Goal: Transaction & Acquisition: Purchase product/service

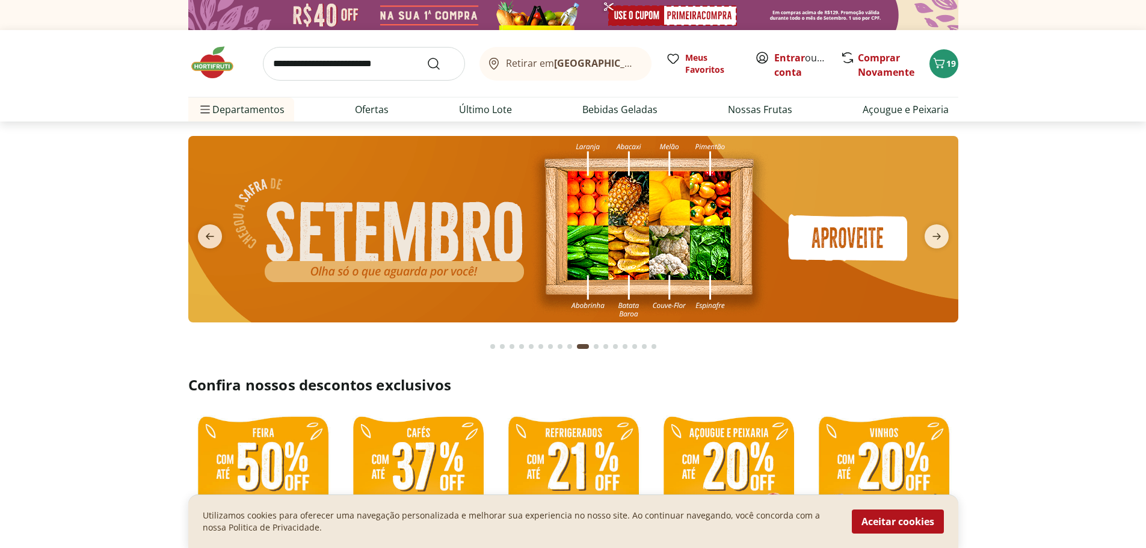
scroll to position [301, 0]
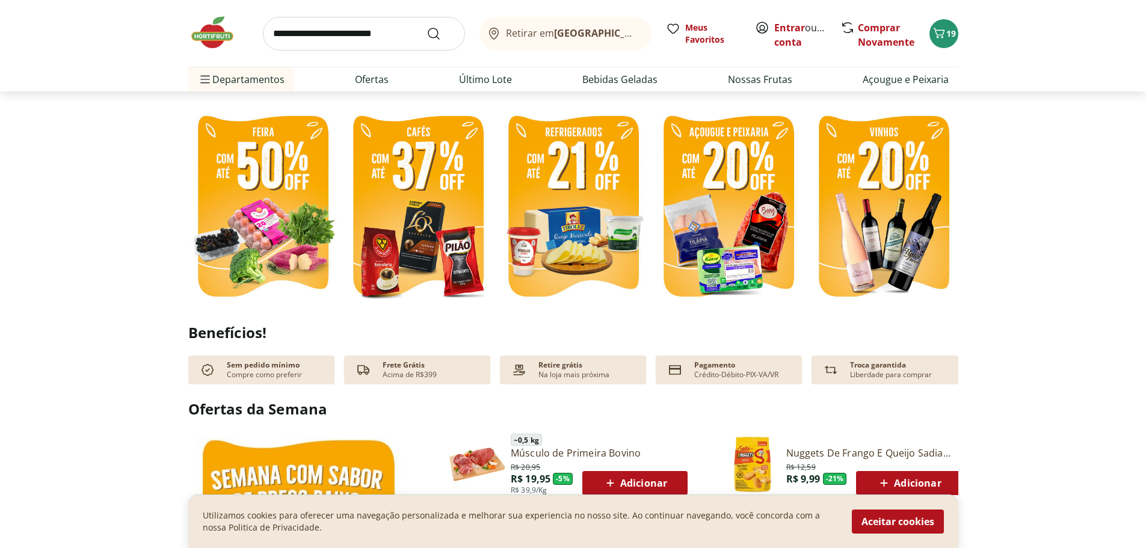
click at [239, 168] on img at bounding box center [262, 207] width 149 height 199
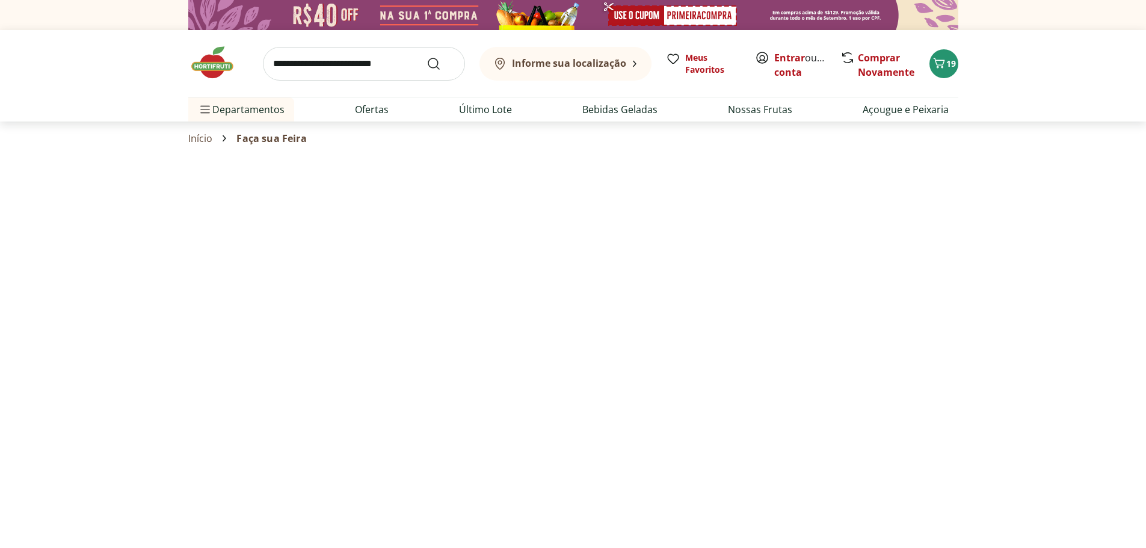
select select "**********"
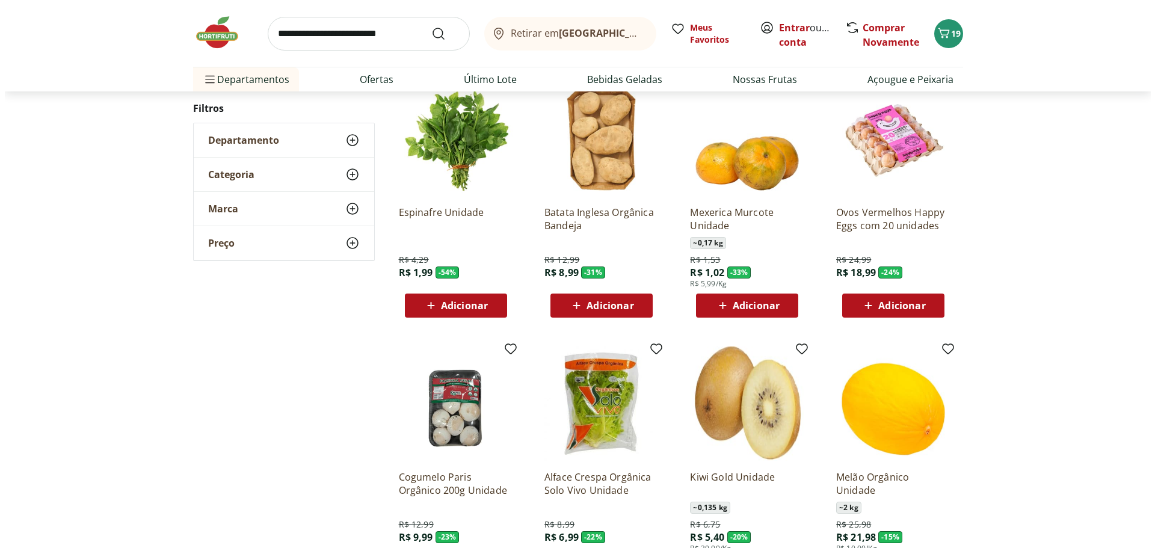
scroll to position [120, 0]
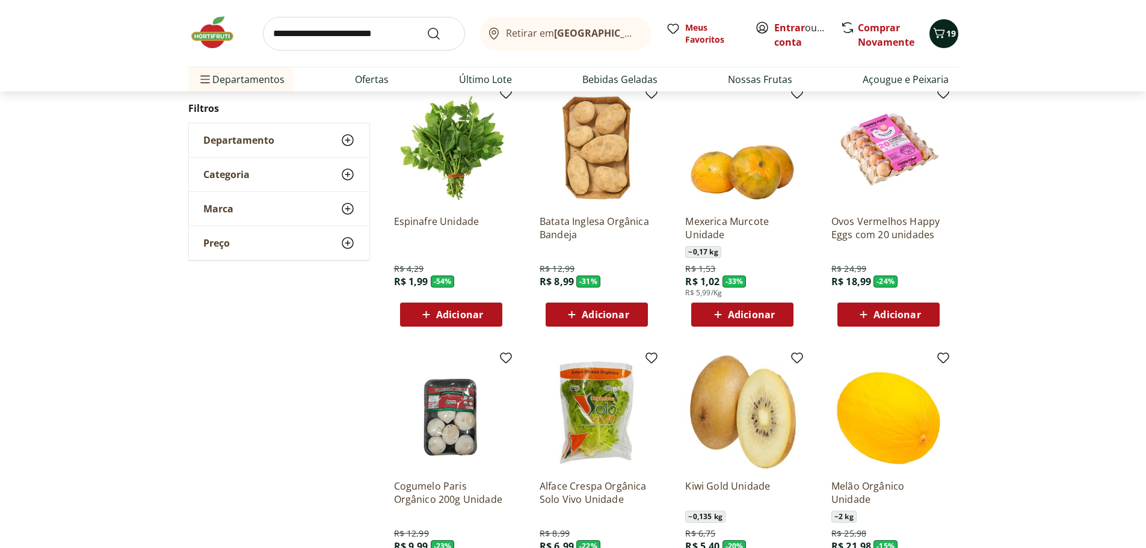
click at [936, 35] on icon "Carrinho" at bounding box center [939, 33] width 14 height 14
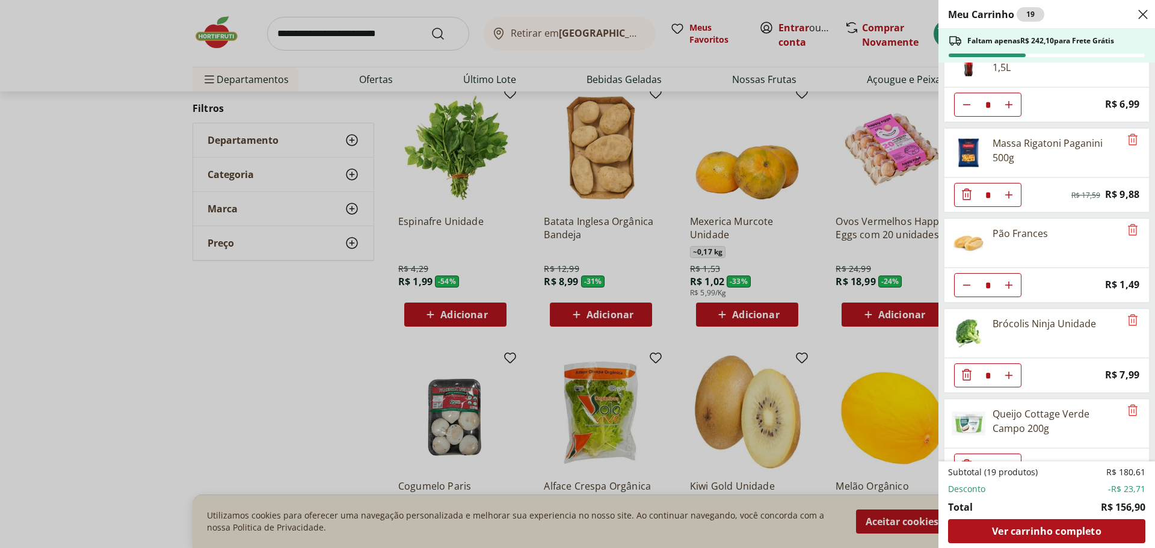
scroll to position [328, 0]
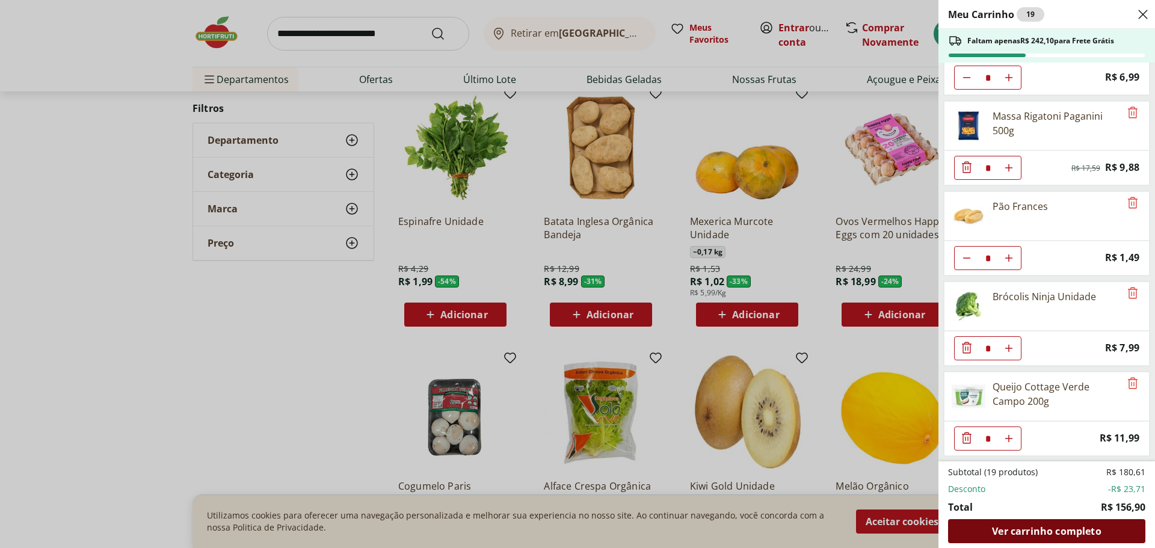
click at [1014, 531] on span "Ver carrinho completo" at bounding box center [1046, 531] width 109 height 10
